Goal: Complete application form

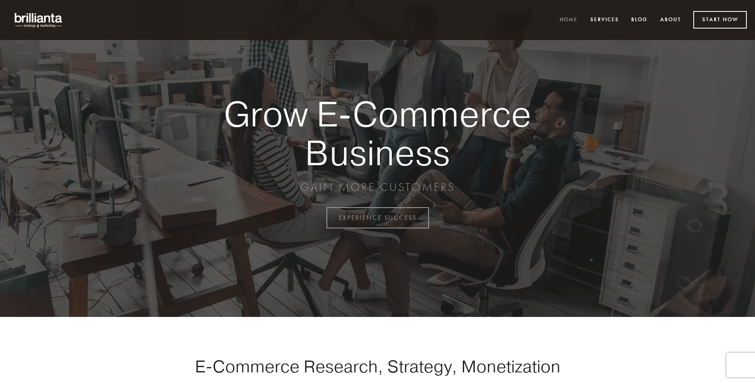
scroll to position [2140, 0]
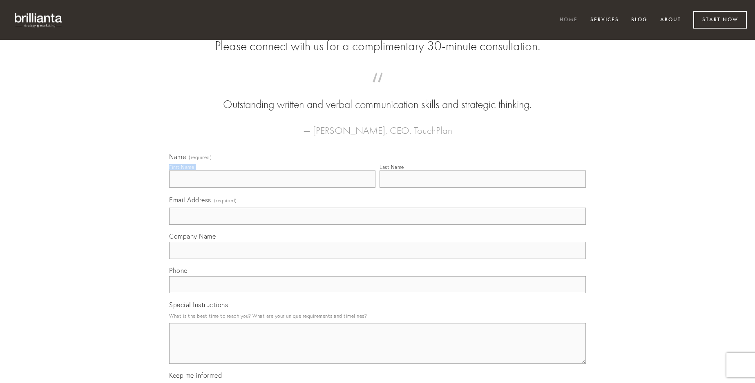
type input "[PERSON_NAME]"
click at [482, 188] on input "Last Name" at bounding box center [482, 179] width 206 height 17
type input "[PERSON_NAME]"
click at [377, 225] on input "Email Address (required)" at bounding box center [377, 216] width 416 height 17
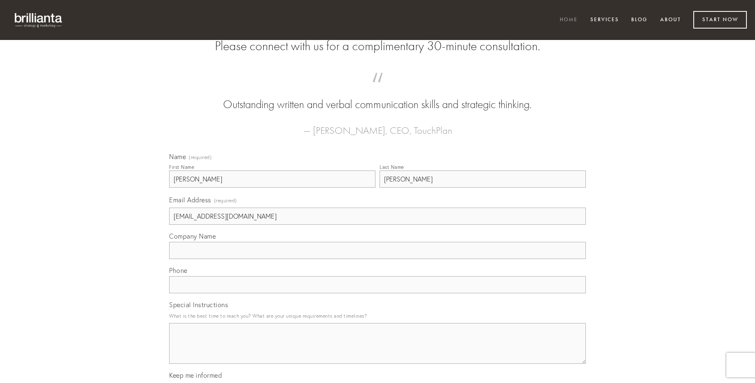
type input "[EMAIL_ADDRESS][DOMAIN_NAME]"
click at [377, 259] on input "Company Name" at bounding box center [377, 250] width 416 height 17
type input "atavus"
click at [377, 294] on input "text" at bounding box center [377, 284] width 416 height 17
click at [377, 351] on textarea "Special Instructions" at bounding box center [377, 343] width 416 height 41
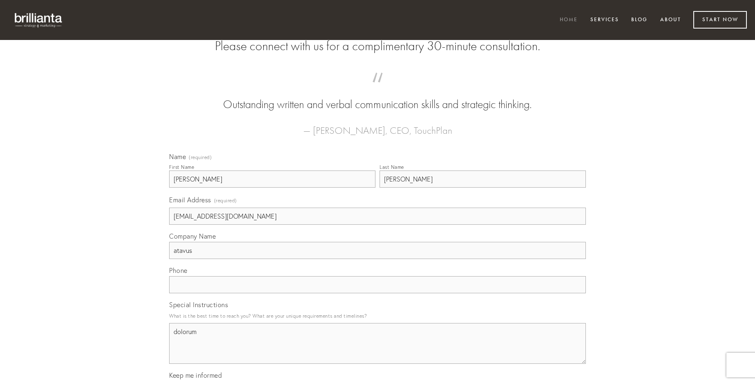
type textarea "dolorum"
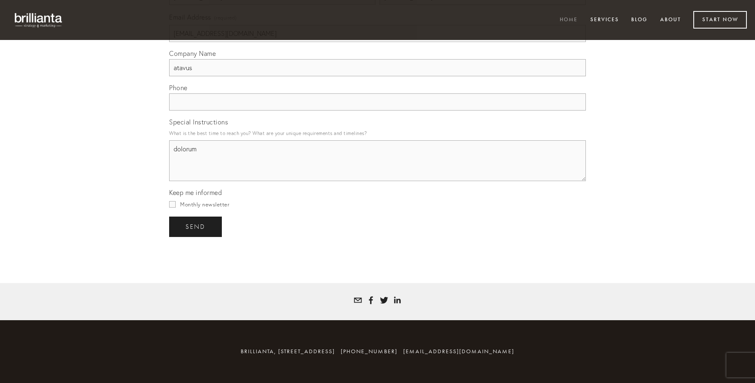
click at [196, 227] on span "send" at bounding box center [195, 226] width 20 height 7
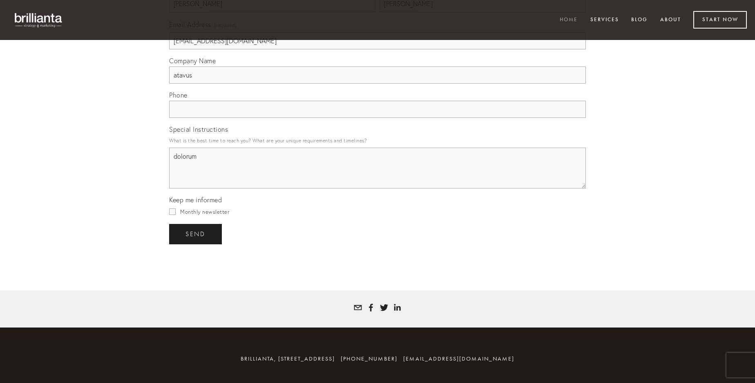
scroll to position [2116, 0]
